Goal: Information Seeking & Learning: Learn about a topic

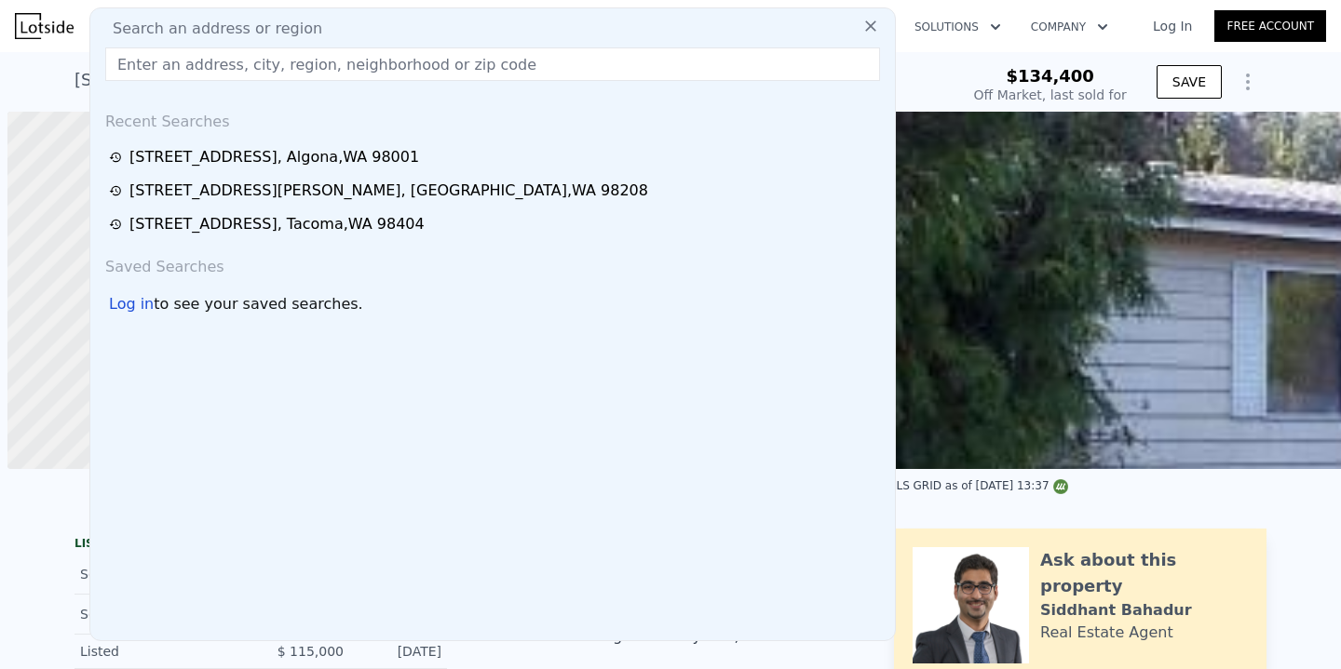
type input "$ 459,000"
type input "$ 298,669"
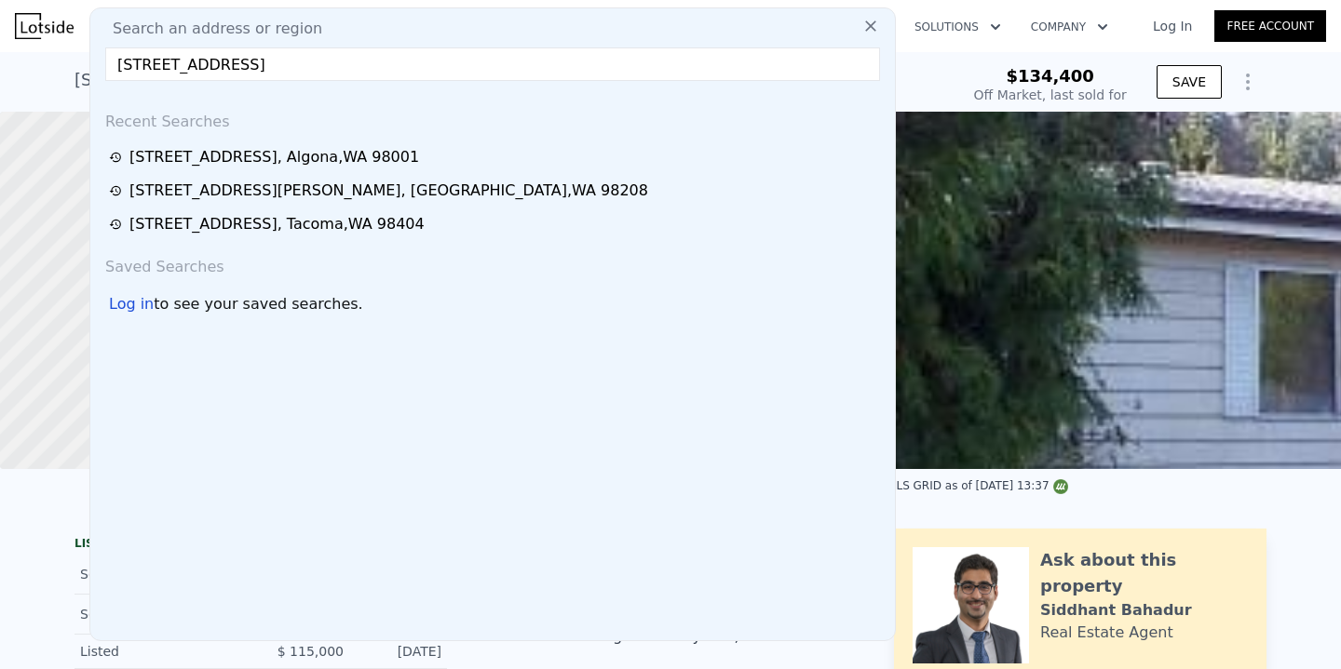
type input "[STREET_ADDRESS]"
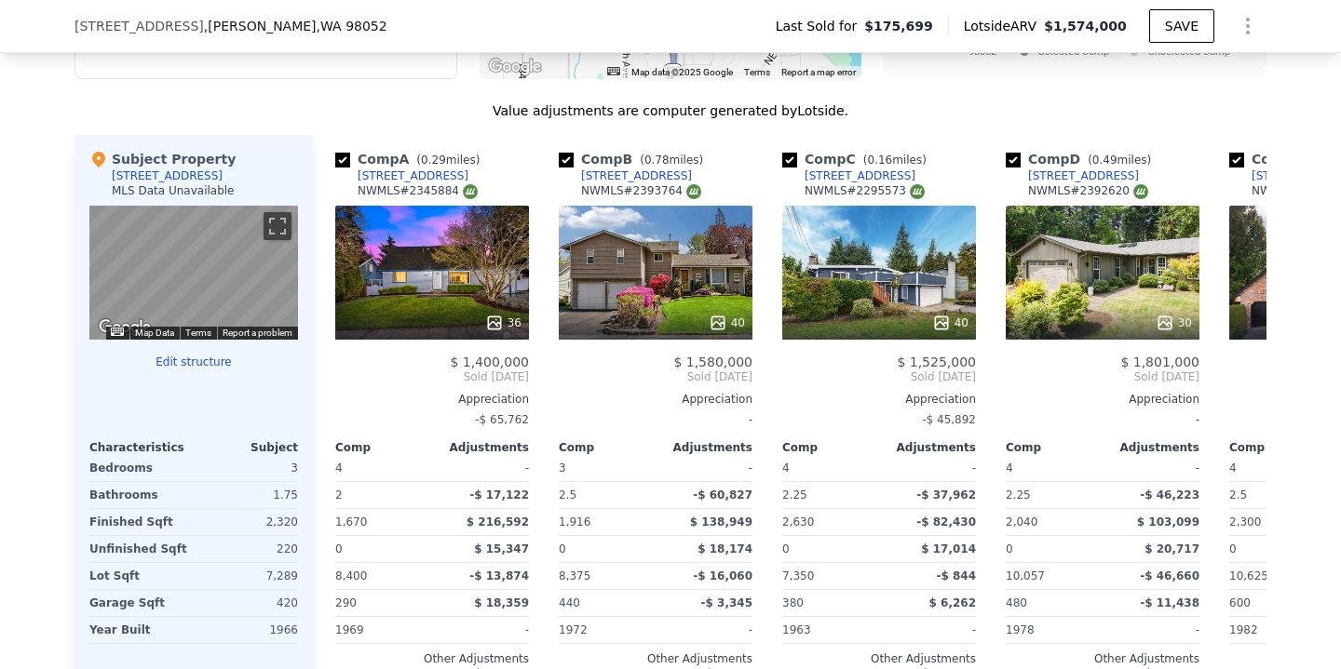
scroll to position [1523, 0]
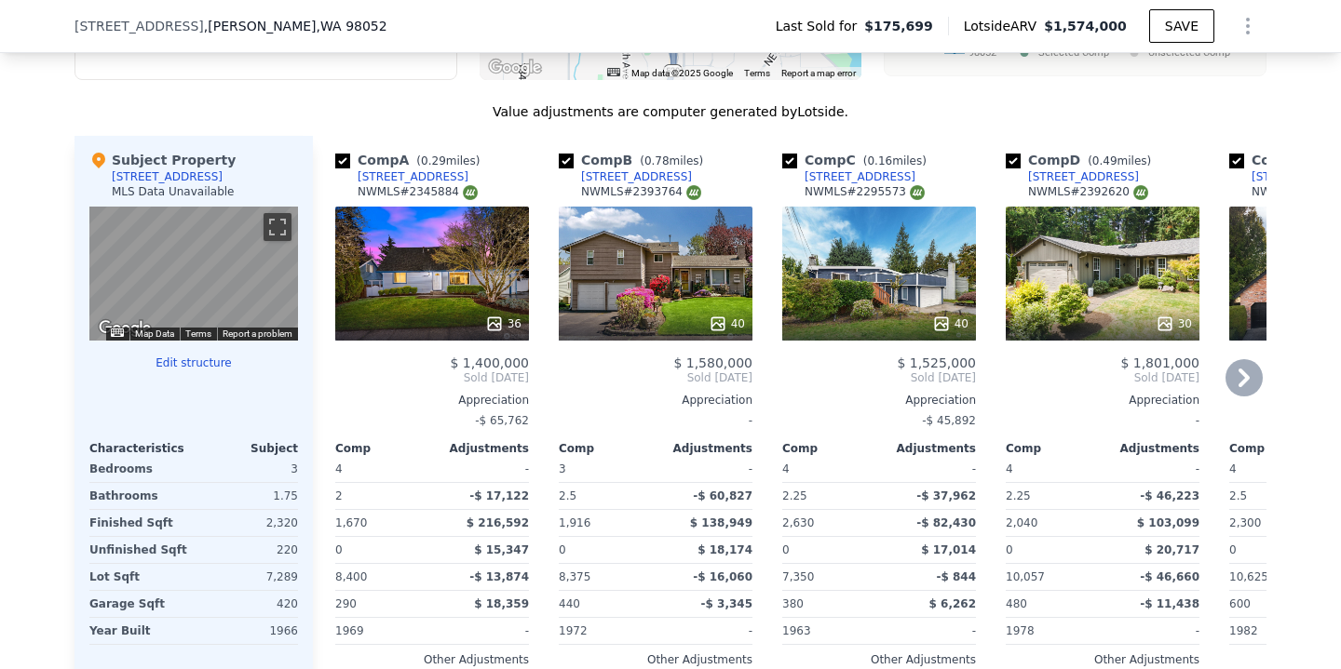
click at [1245, 385] on icon at bounding box center [1243, 377] width 37 height 37
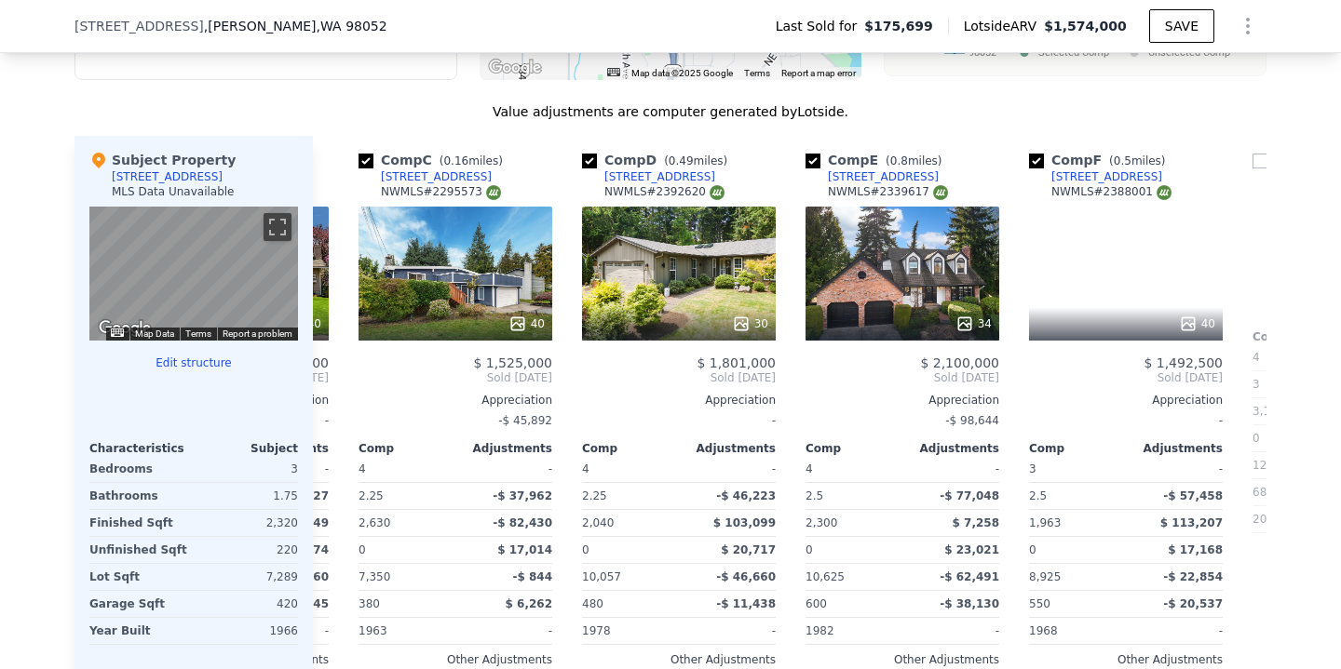
scroll to position [0, 447]
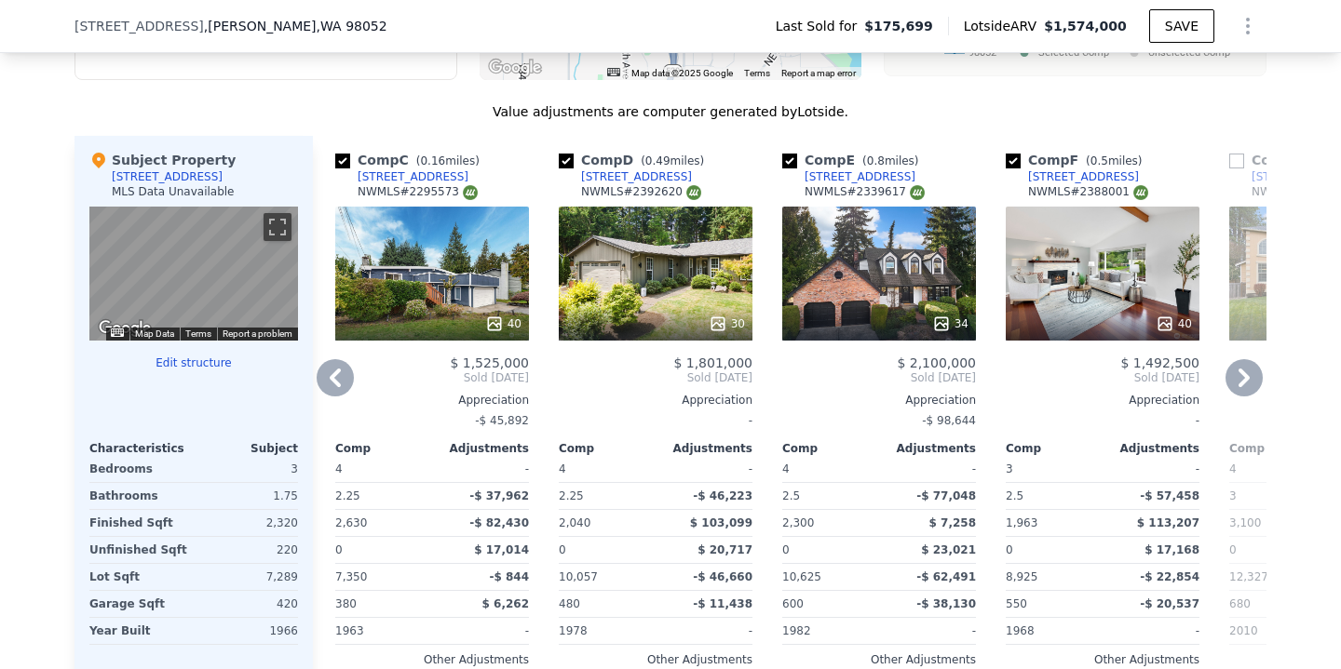
click at [338, 379] on icon at bounding box center [335, 377] width 37 height 37
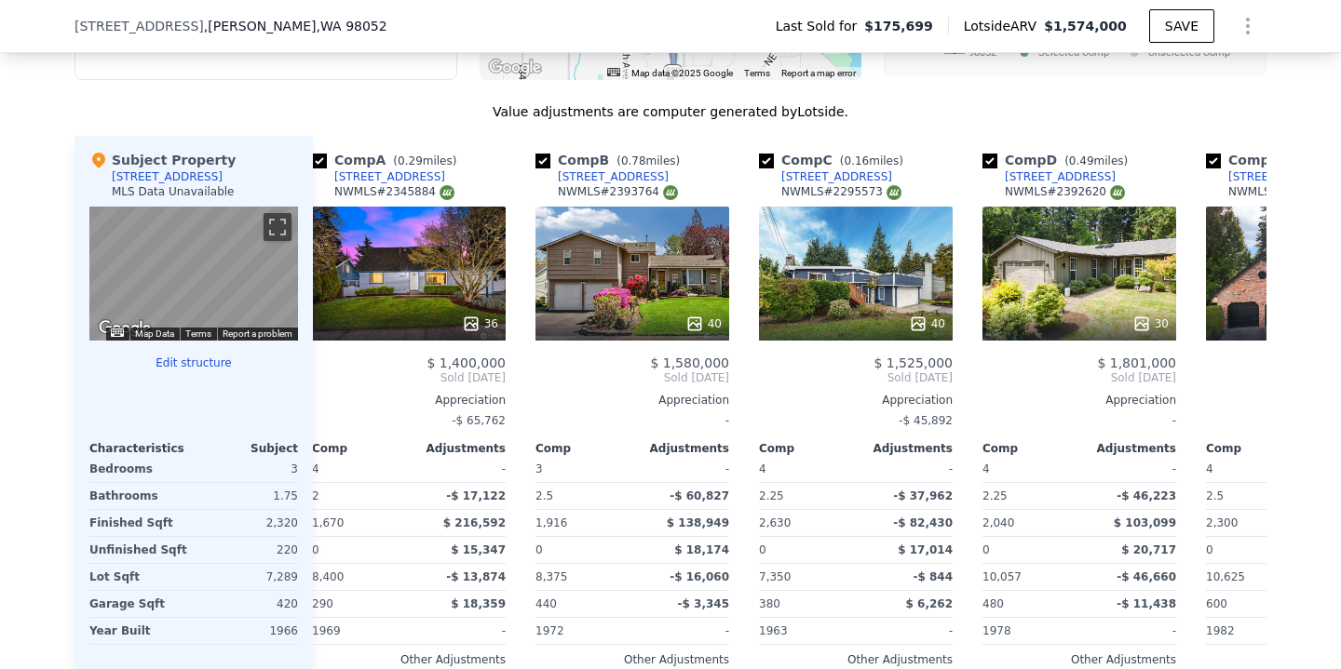
scroll to position [0, 0]
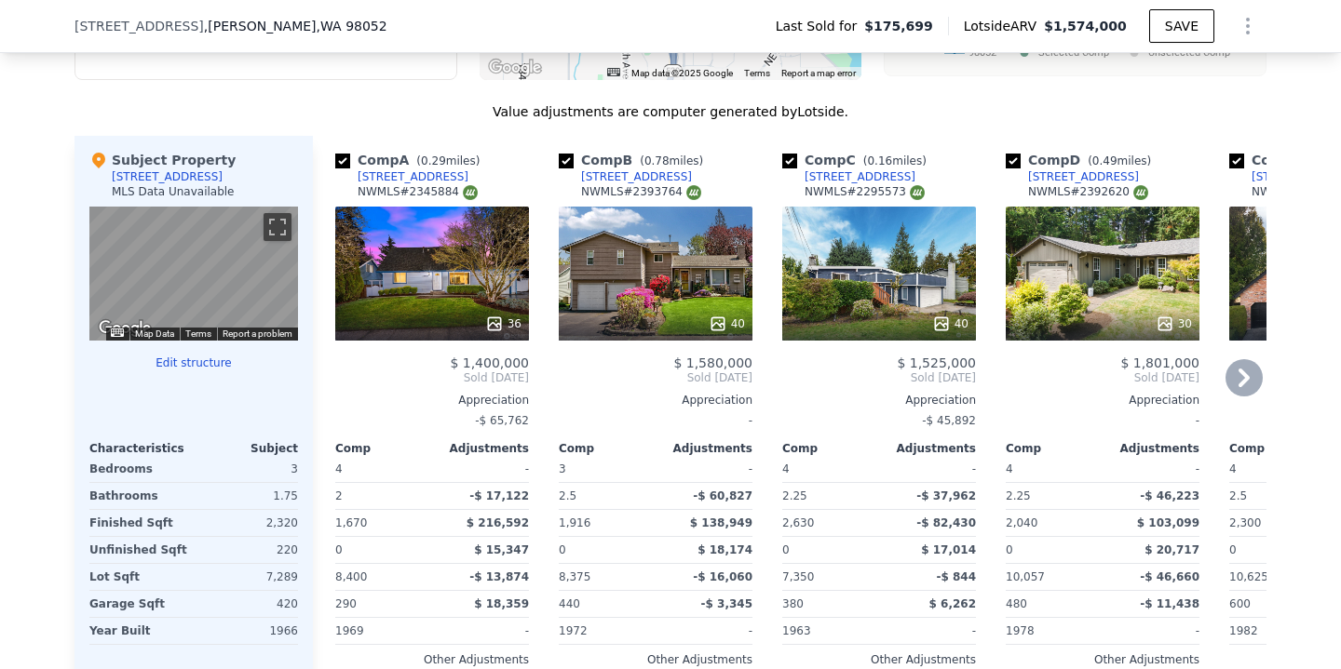
click at [1228, 371] on icon at bounding box center [1243, 377] width 37 height 37
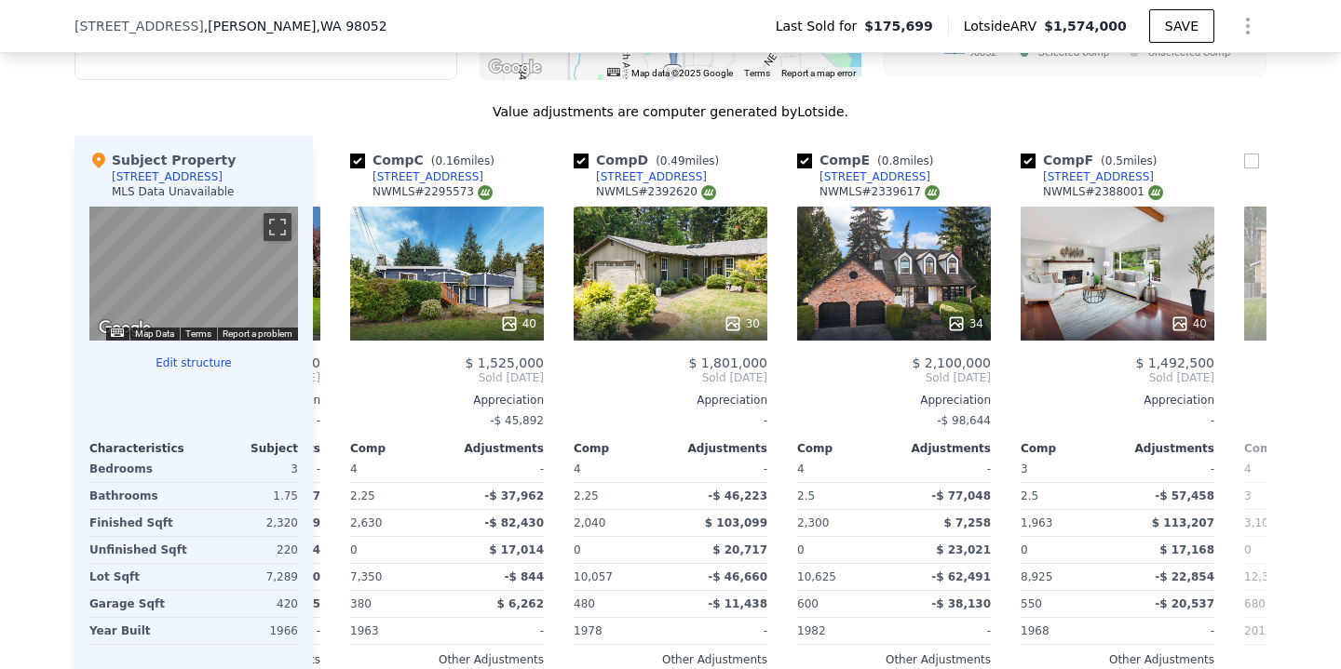
scroll to position [0, 447]
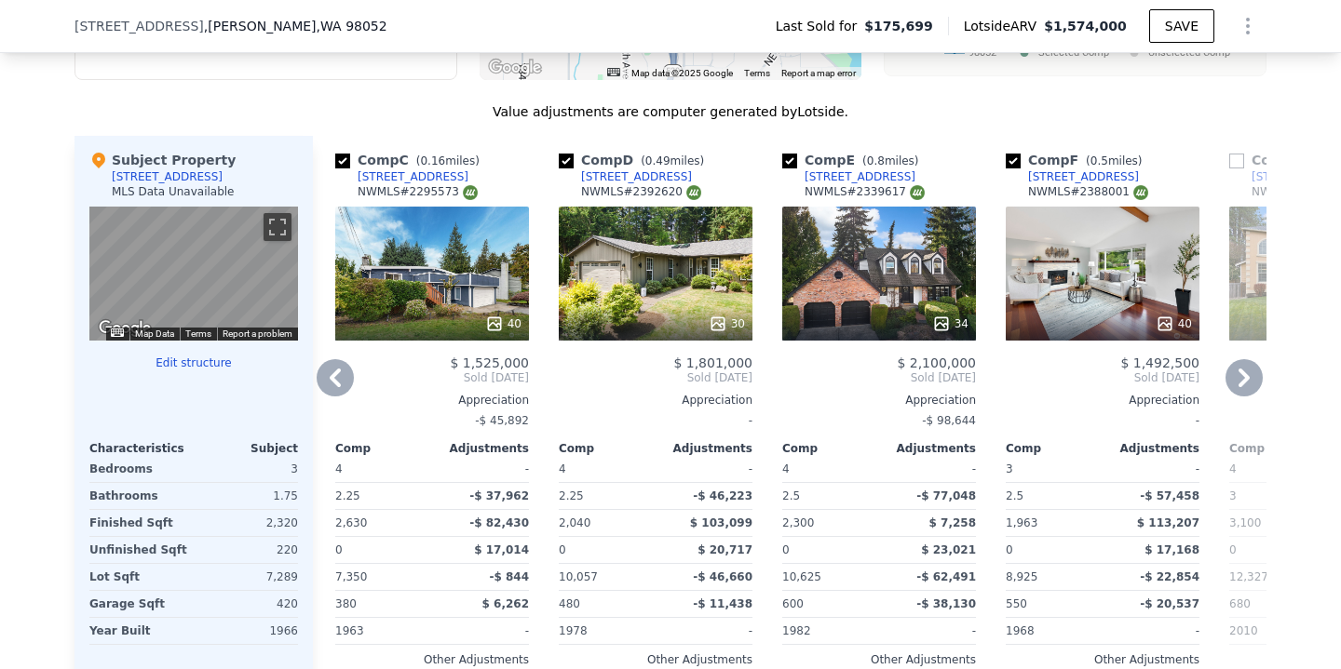
click at [1242, 377] on icon at bounding box center [1243, 377] width 37 height 37
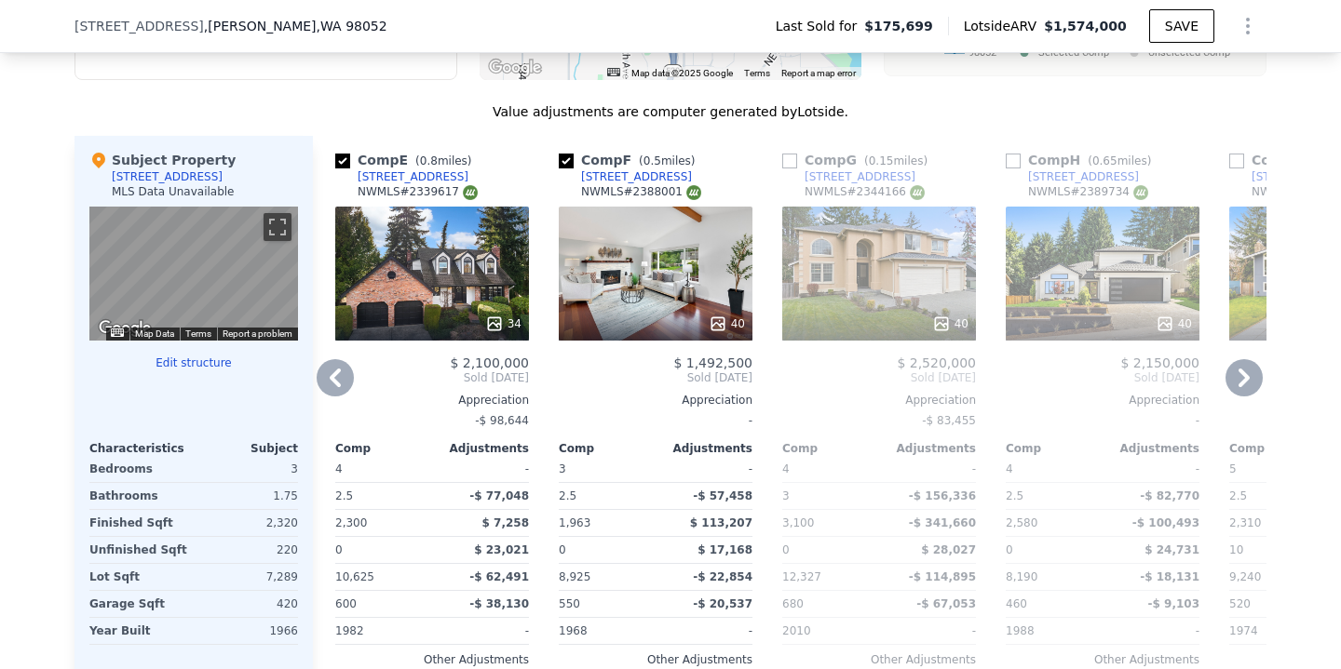
click at [1242, 377] on icon at bounding box center [1243, 377] width 37 height 37
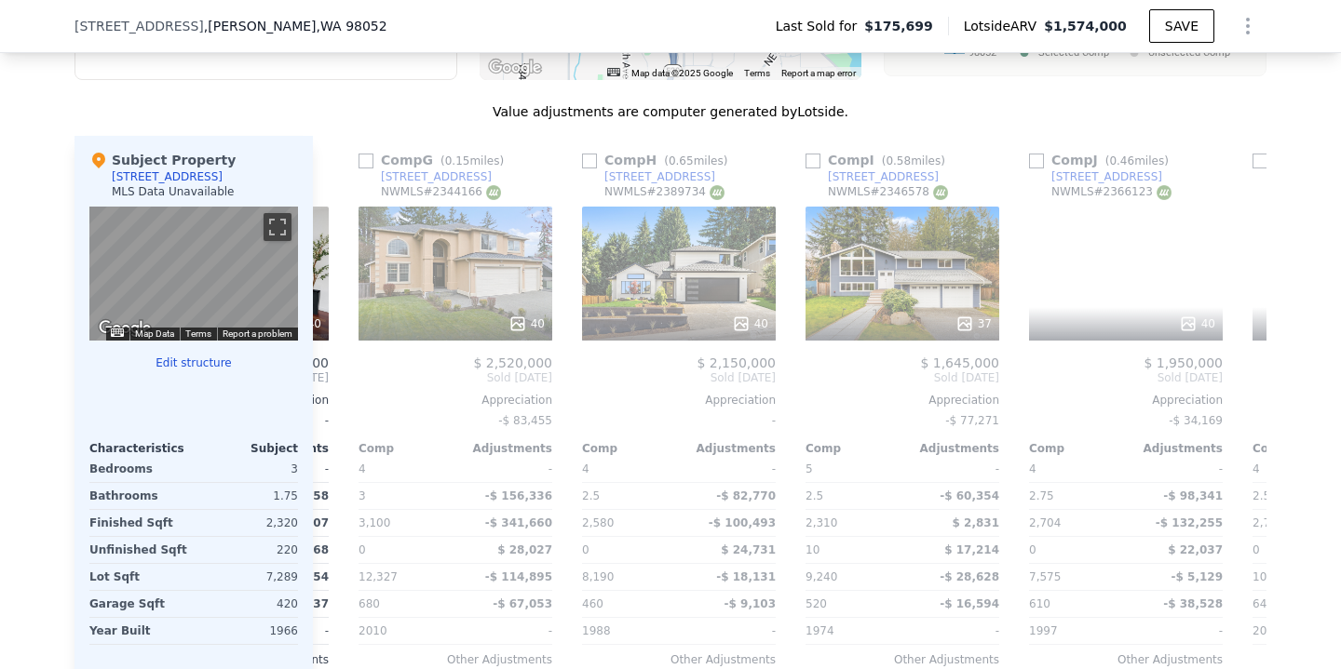
scroll to position [0, 1341]
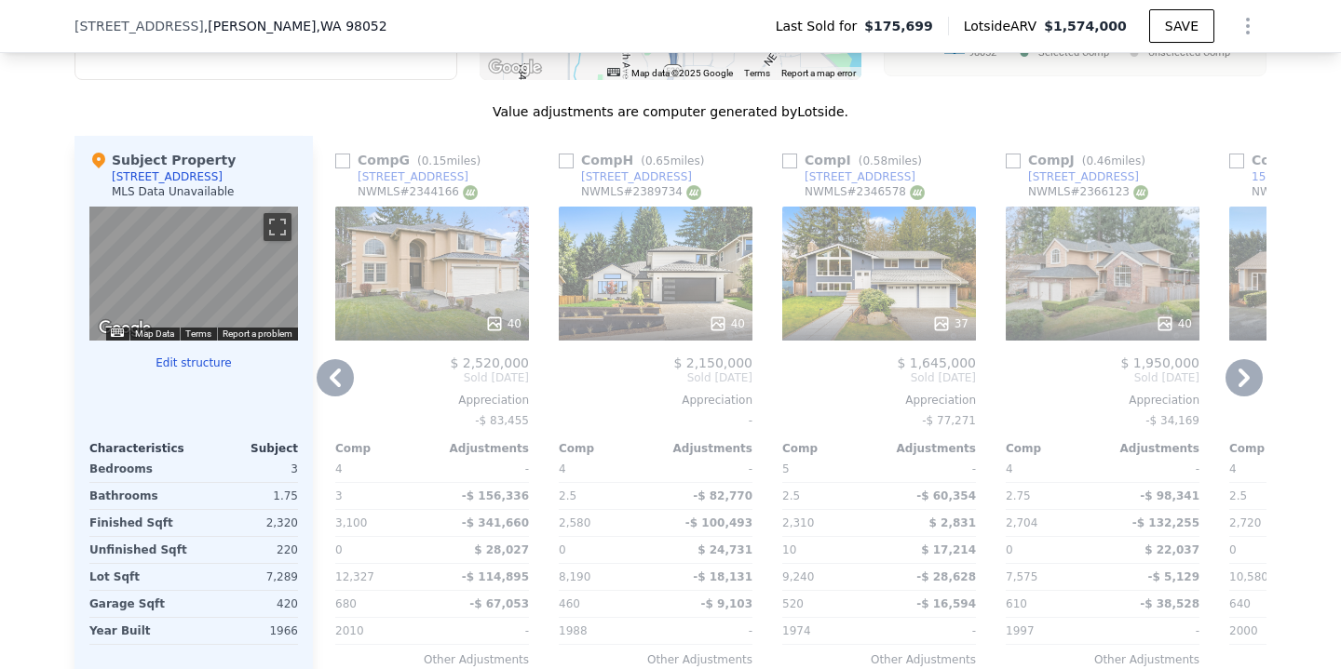
click at [1242, 377] on icon at bounding box center [1243, 377] width 37 height 37
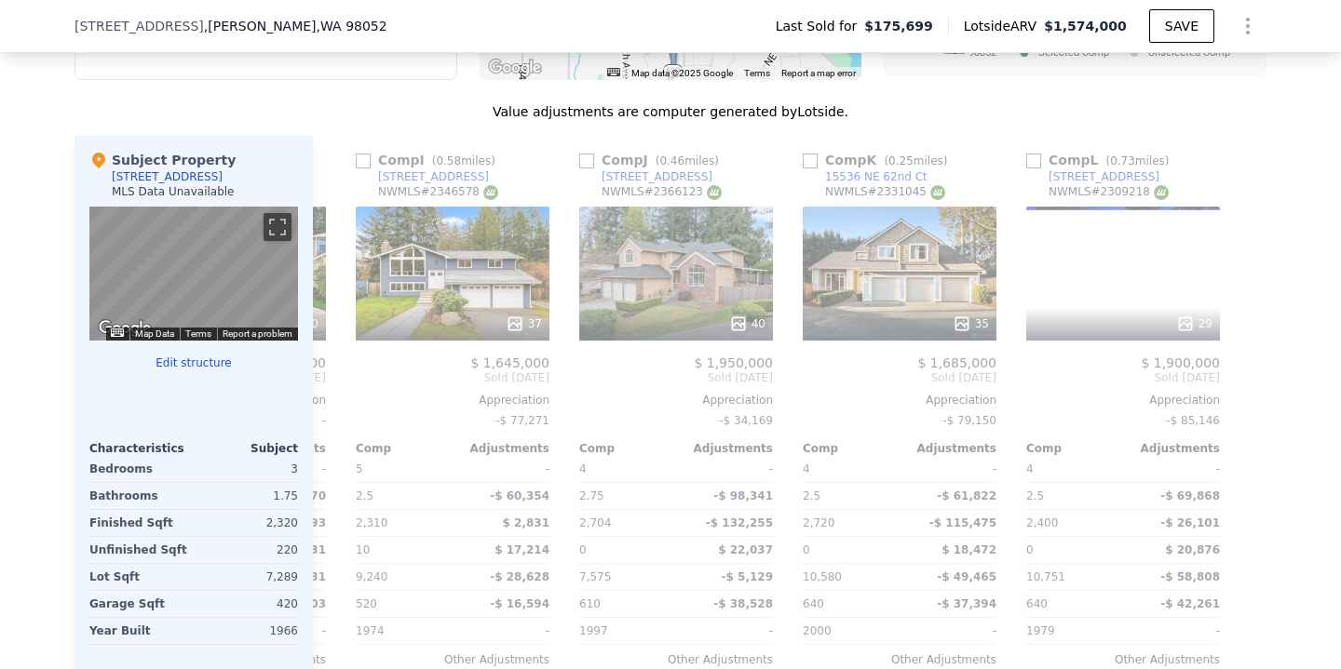
scroll to position [0, 1773]
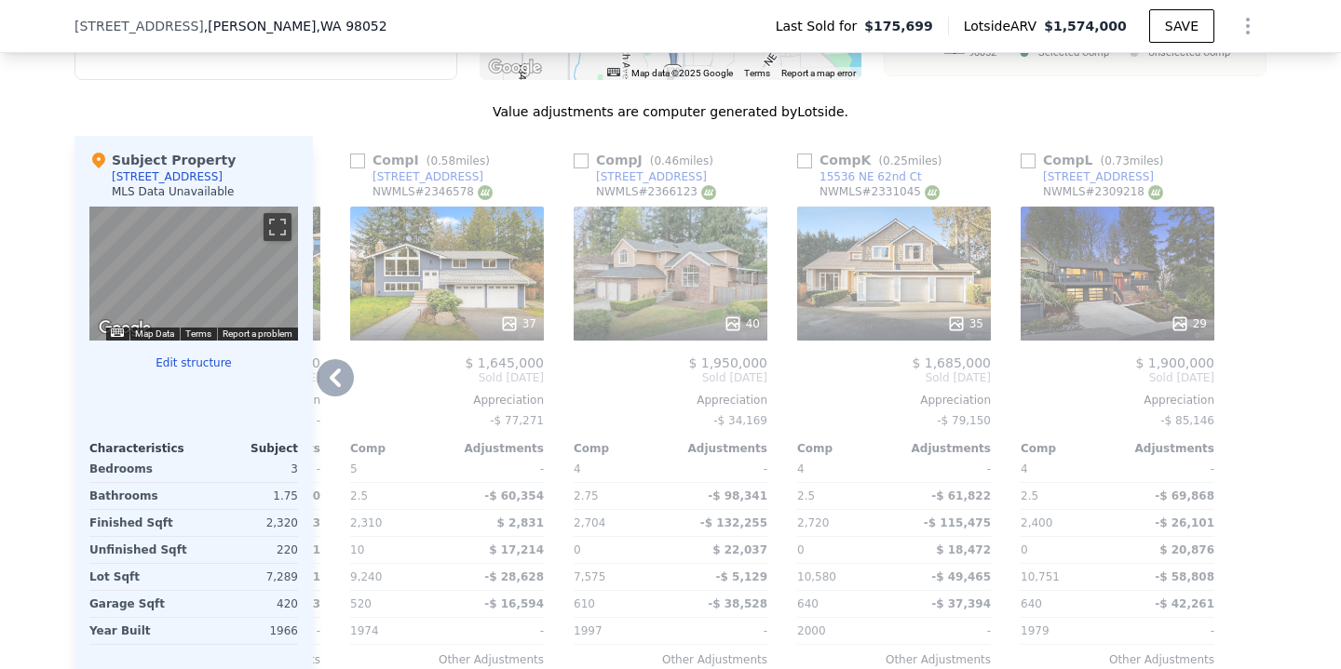
click at [343, 377] on icon at bounding box center [335, 377] width 37 height 37
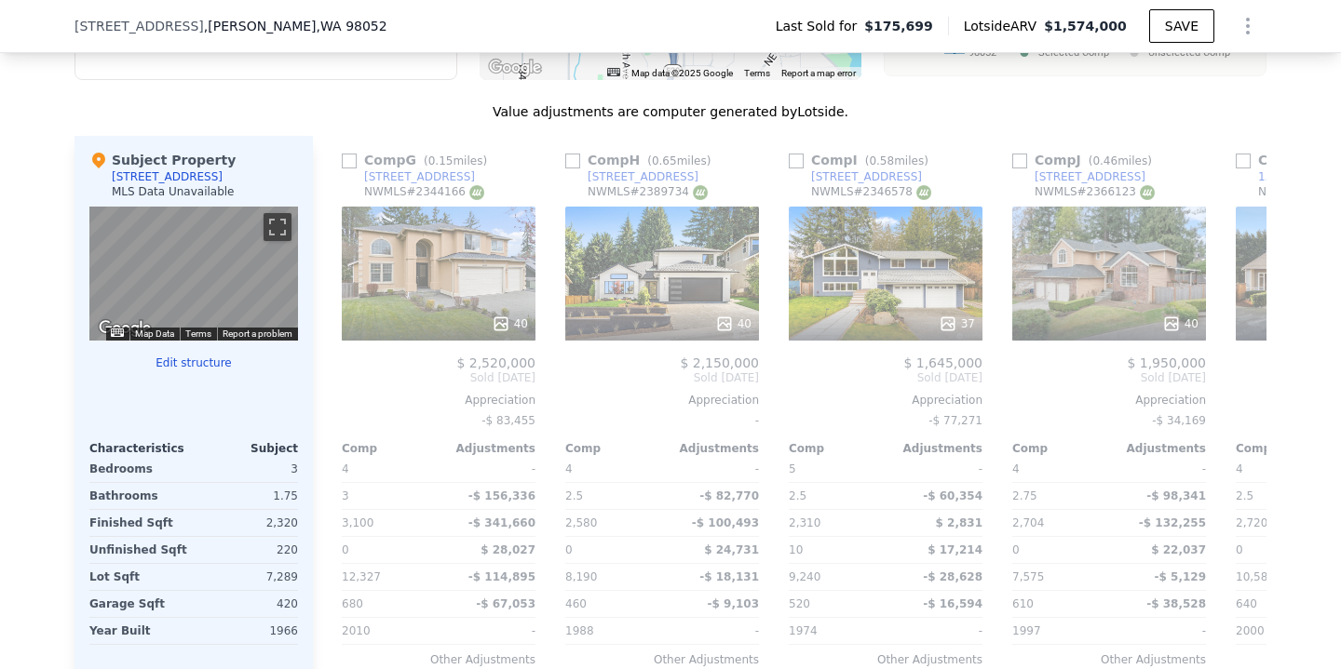
scroll to position [0, 1326]
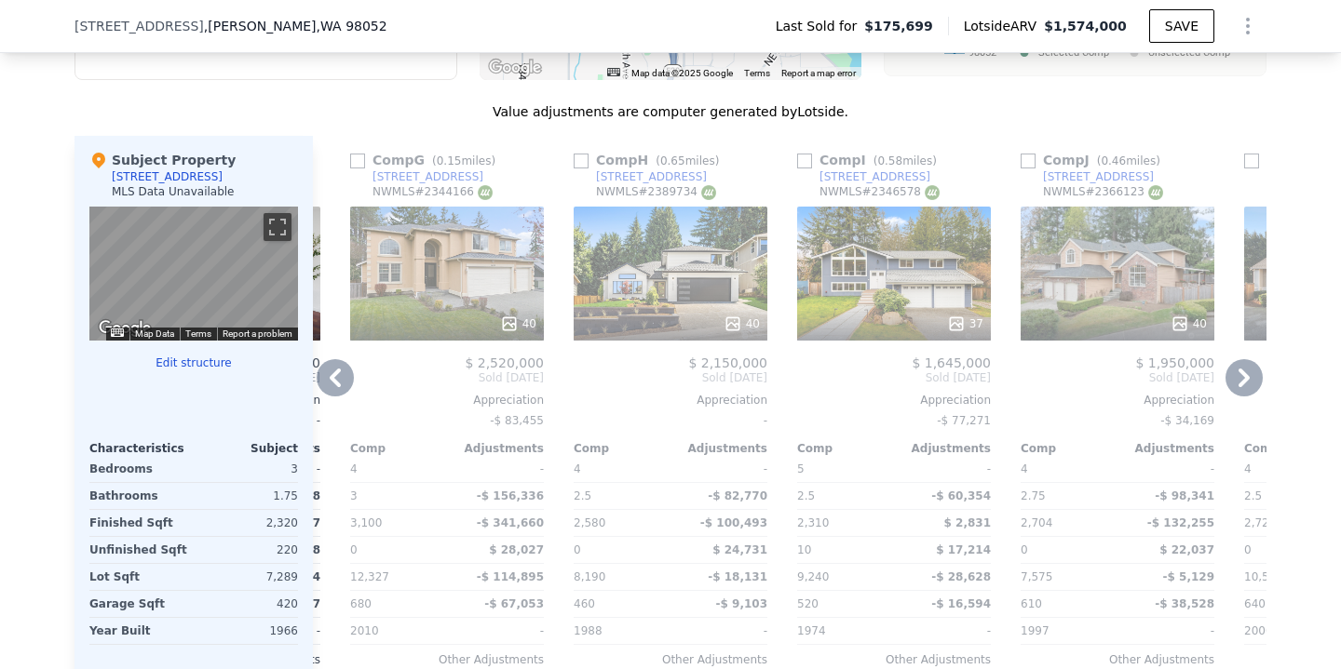
click at [347, 383] on div "Comp A ( 0.29 miles) [STREET_ADDRESS] 36 $ 1,400,000 Sold [DATE] Appreciation -…" at bounding box center [789, 435] width 953 height 599
click at [340, 373] on icon at bounding box center [335, 377] width 37 height 37
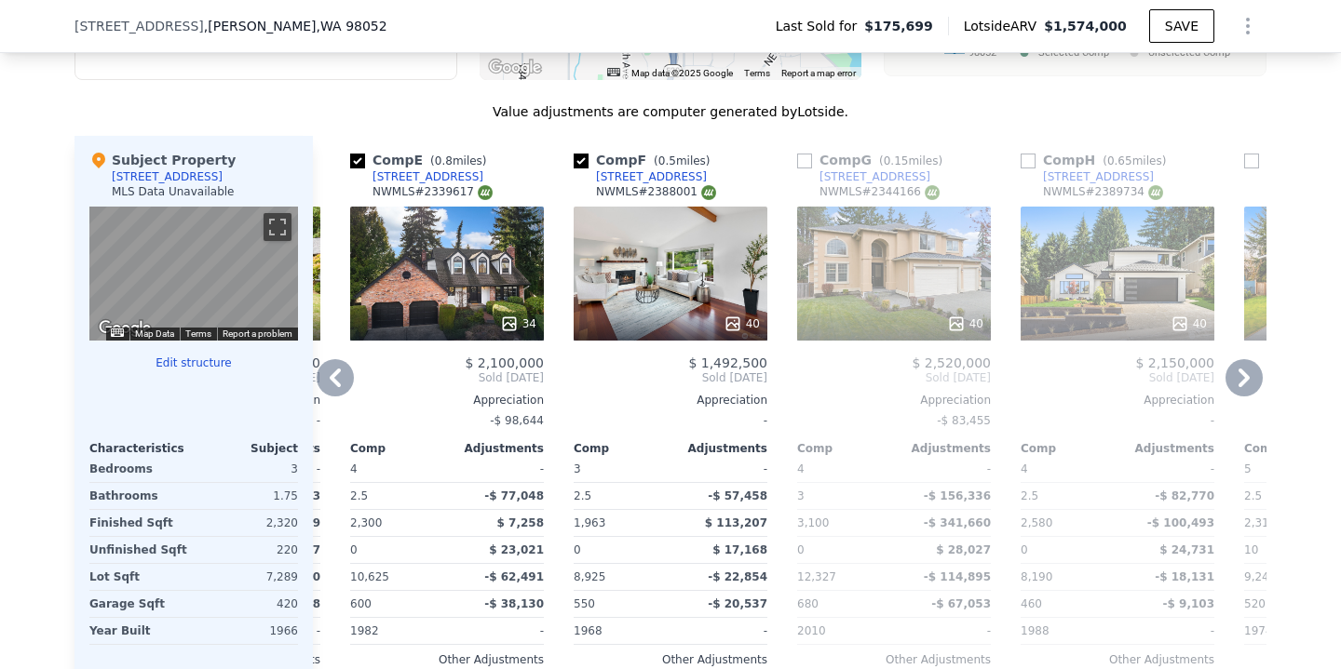
click at [340, 373] on icon at bounding box center [335, 377] width 37 height 37
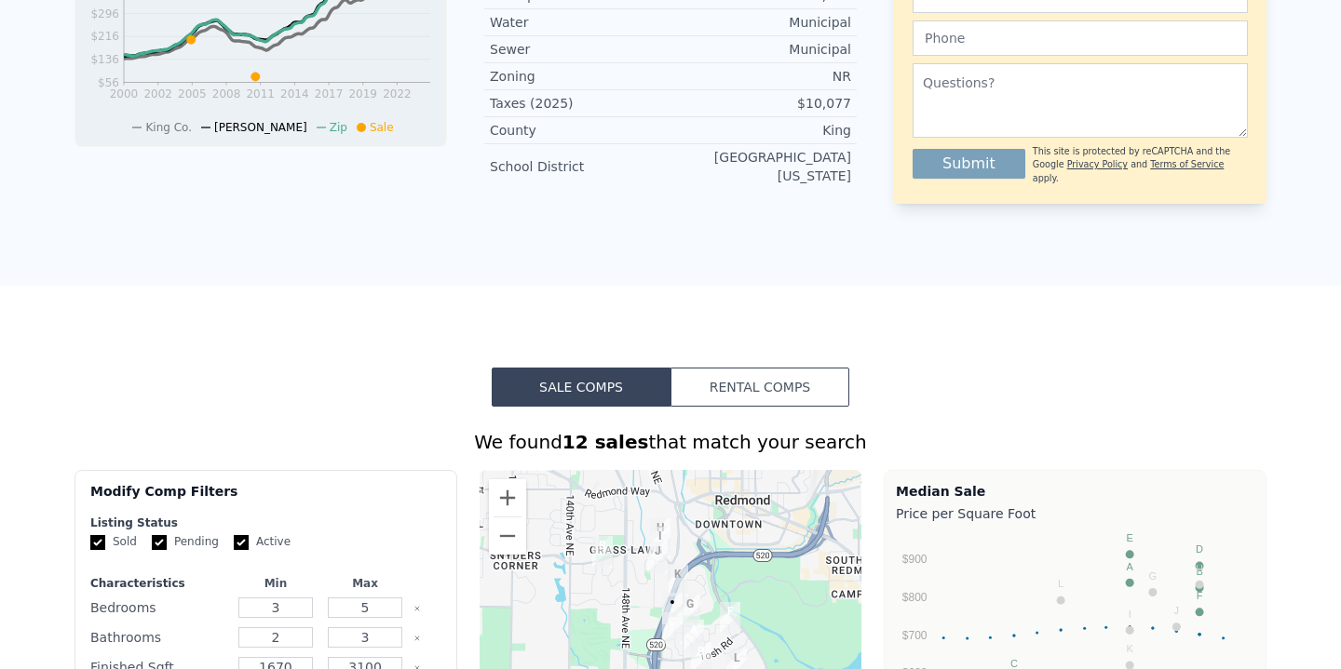
scroll to position [0, 0]
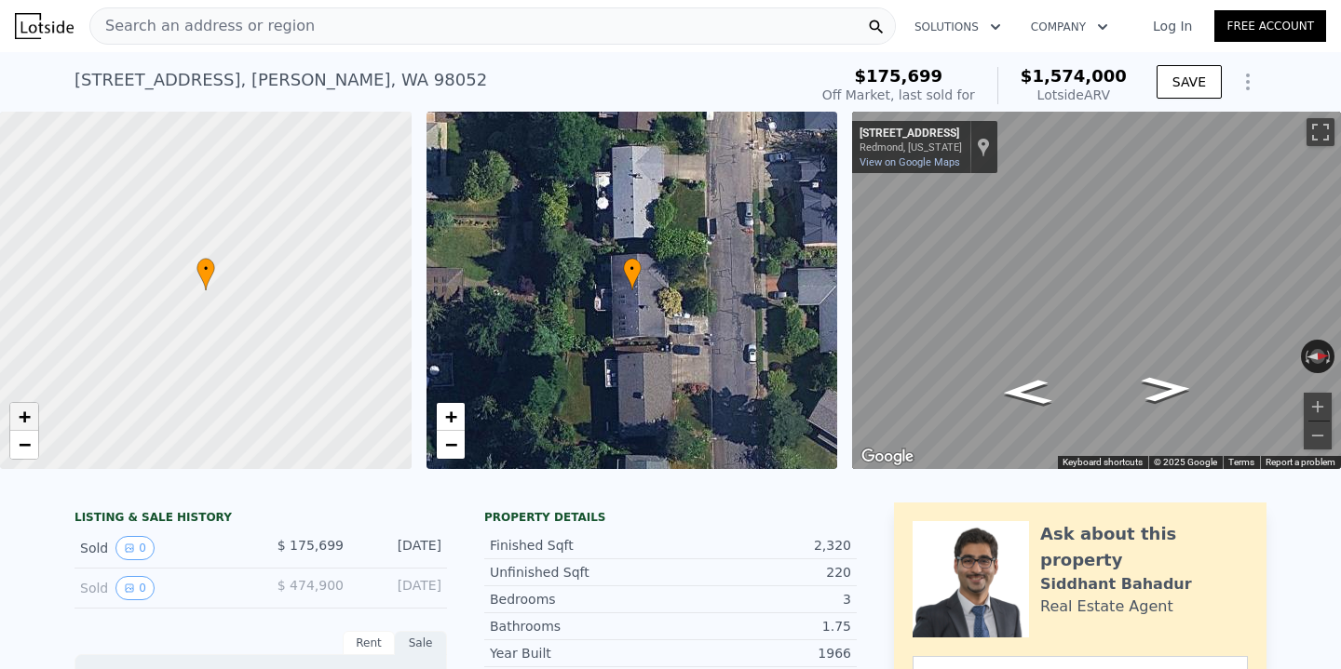
click at [10, 421] on link "+" at bounding box center [24, 417] width 28 height 28
click at [14, 420] on link "+" at bounding box center [24, 417] width 28 height 28
click at [19, 419] on span "+" at bounding box center [25, 416] width 12 height 23
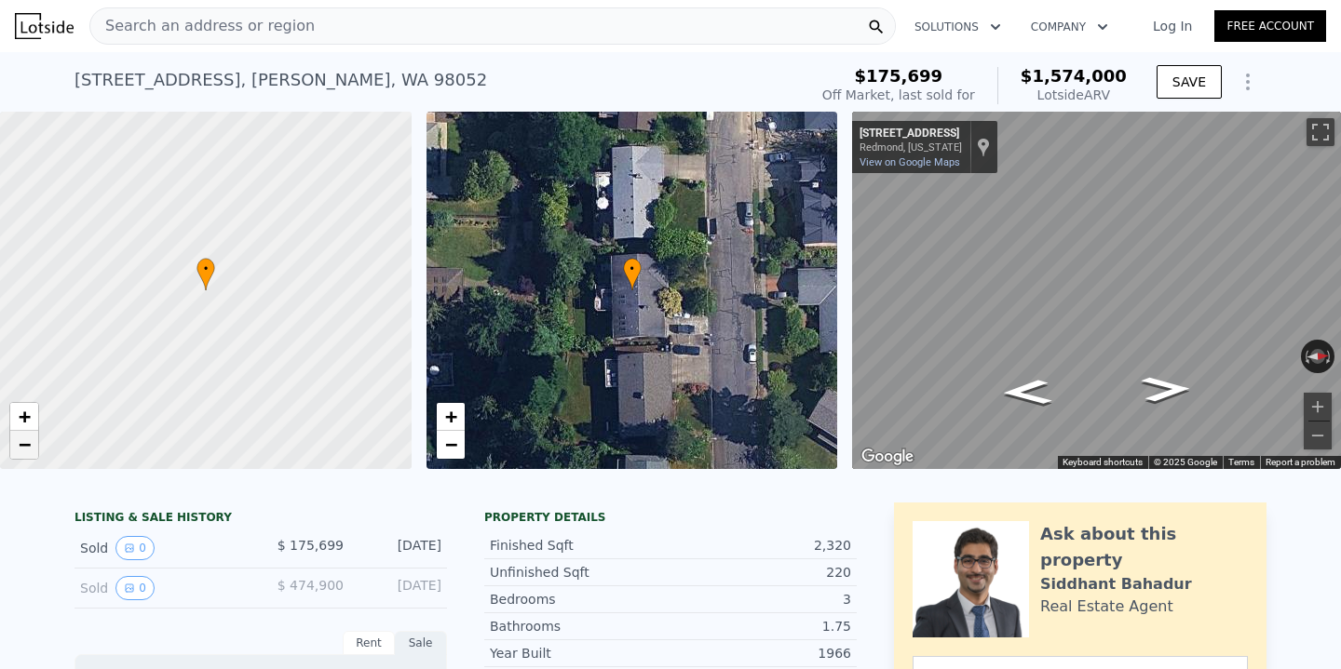
click at [31, 449] on link "−" at bounding box center [24, 445] width 28 height 28
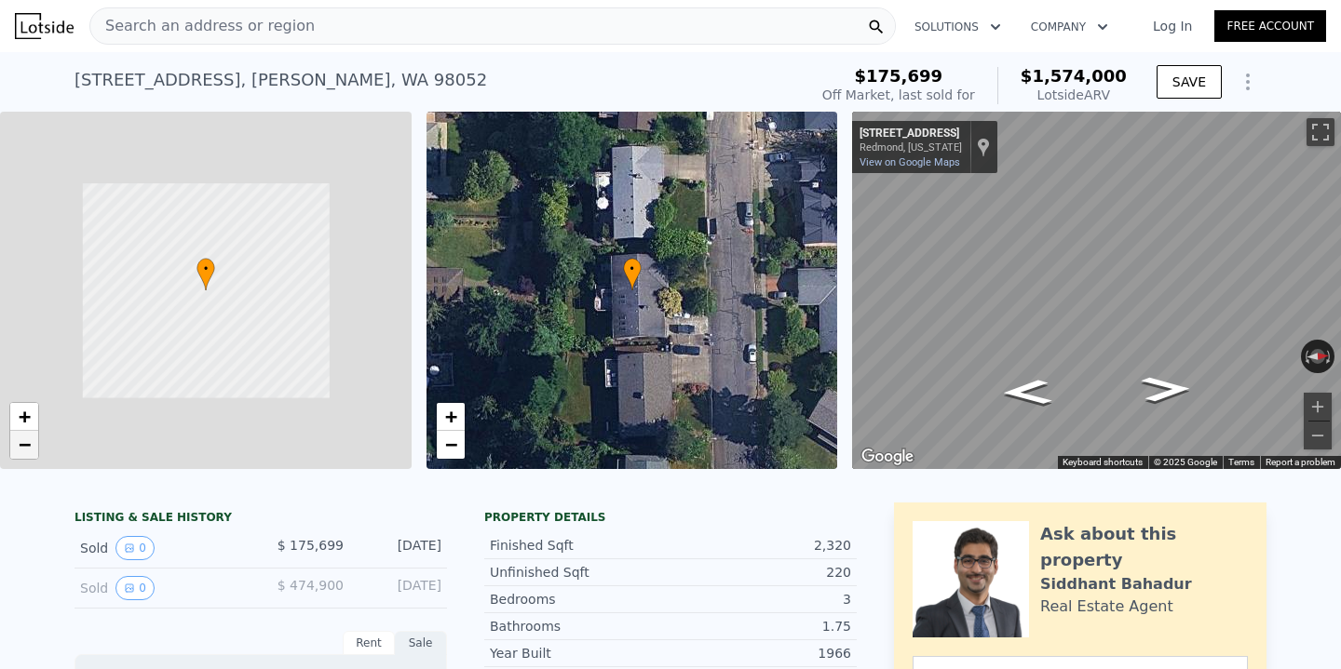
click at [31, 449] on link "−" at bounding box center [24, 445] width 28 height 28
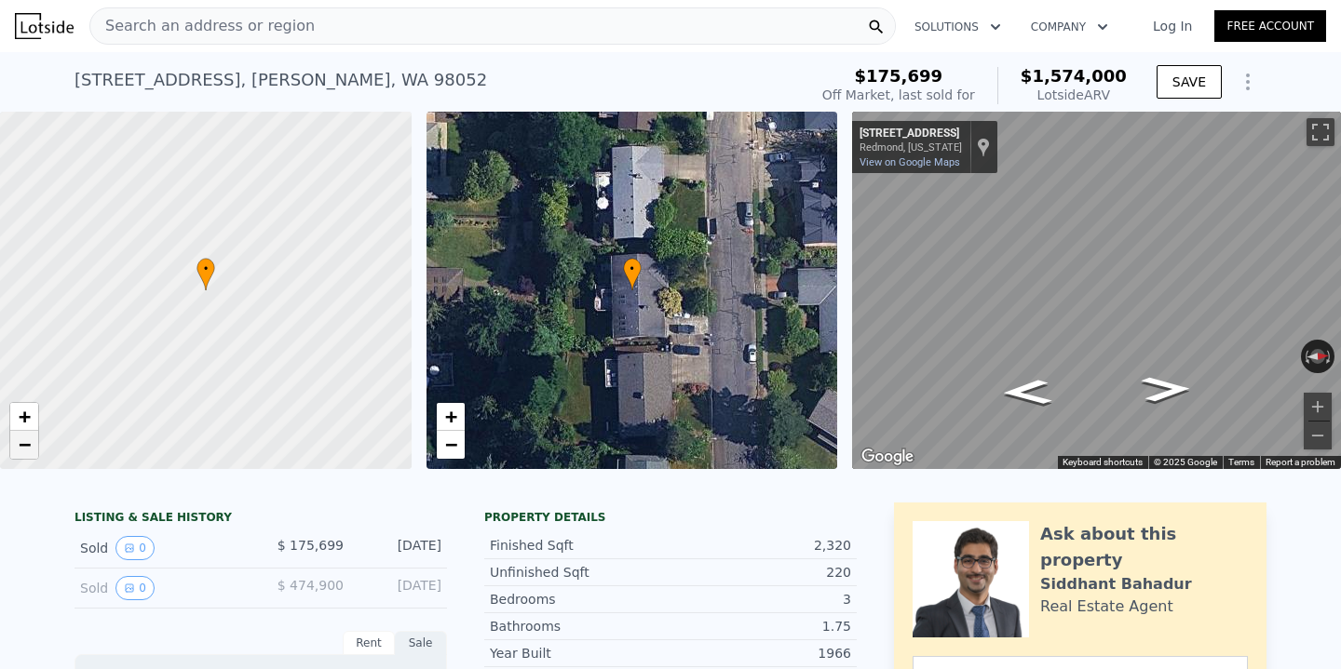
click at [31, 449] on link "−" at bounding box center [24, 445] width 28 height 28
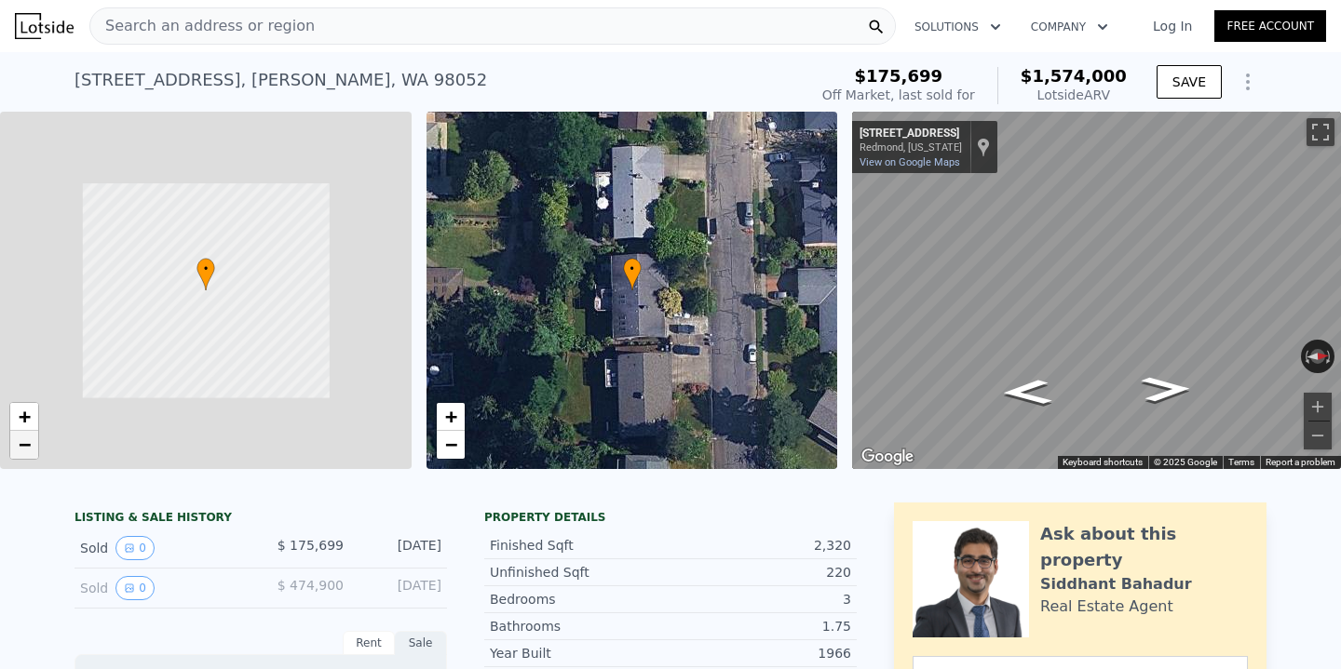
click at [31, 449] on link "−" at bounding box center [24, 445] width 28 height 28
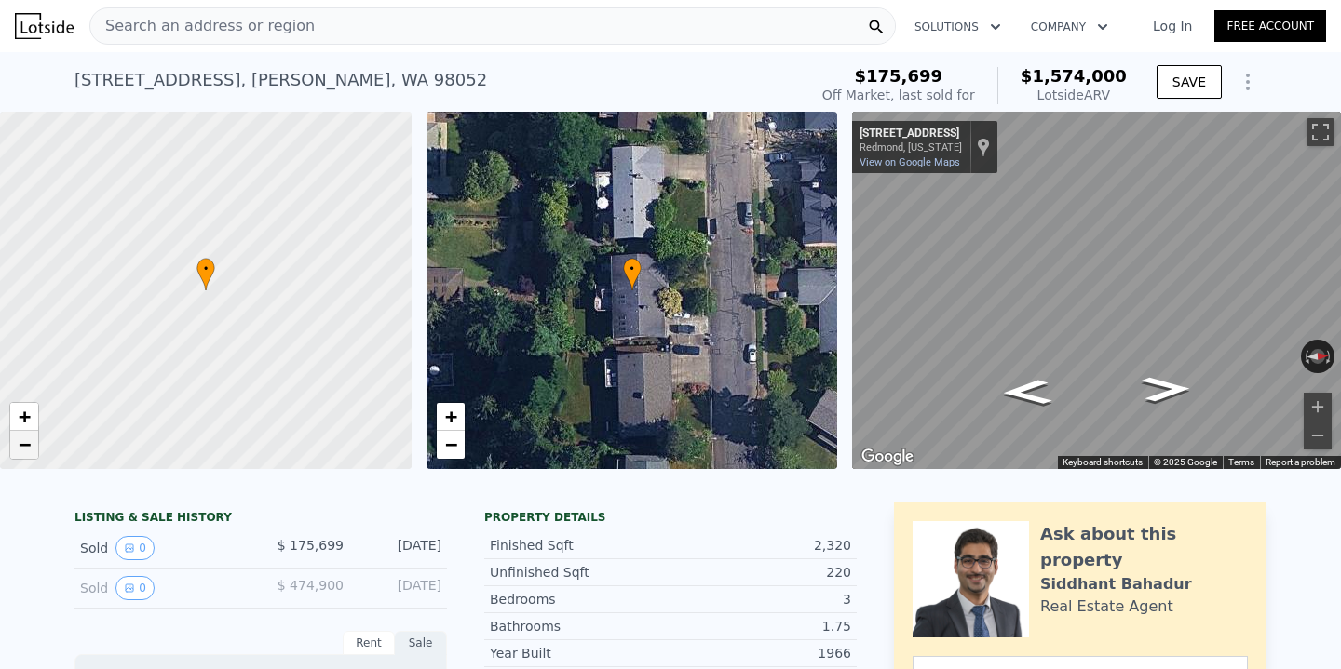
click at [31, 449] on link "−" at bounding box center [24, 445] width 28 height 28
click at [413, 19] on div "Search an address or region" at bounding box center [492, 25] width 806 height 37
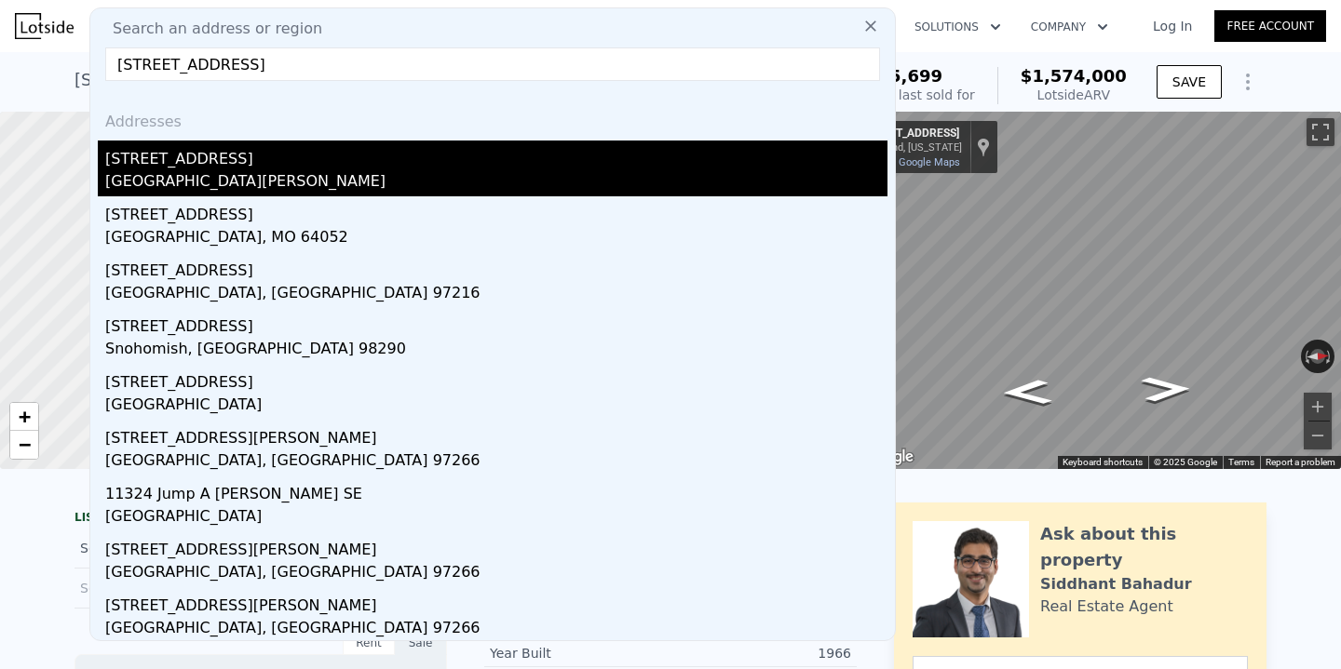
type input "[STREET_ADDRESS]"
click at [219, 162] on div "[STREET_ADDRESS]" at bounding box center [496, 156] width 782 height 30
